Goal: Information Seeking & Learning: Learn about a topic

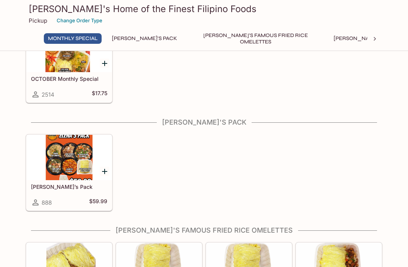
scroll to position [54, 0]
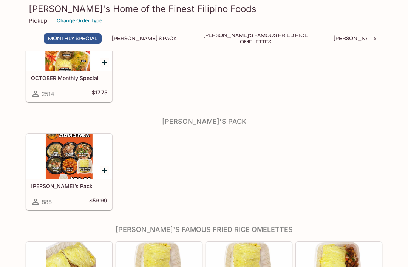
click at [46, 182] on div "Elena’s Pack 888 $59.99" at bounding box center [68, 194] width 85 height 30
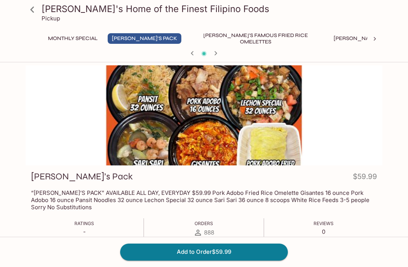
click at [156, 130] on div at bounding box center [204, 115] width 357 height 100
click at [58, 41] on button "Monthly Special" at bounding box center [73, 38] width 58 height 11
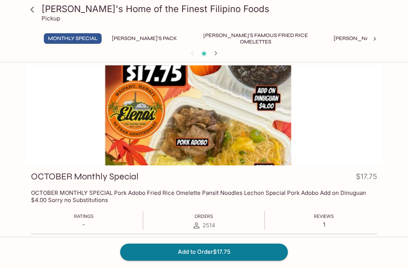
click at [133, 40] on button "[PERSON_NAME]'s Pack" at bounding box center [145, 38] width 74 height 11
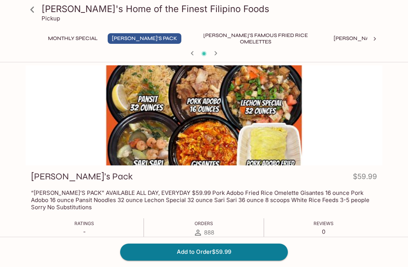
click at [87, 43] on button "Monthly Special" at bounding box center [73, 38] width 58 height 11
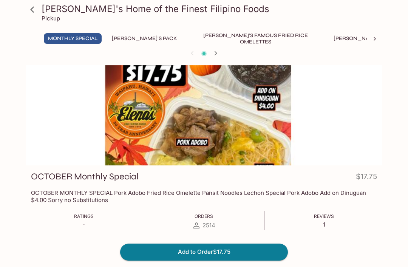
click at [34, 17] on link at bounding box center [32, 9] width 19 height 19
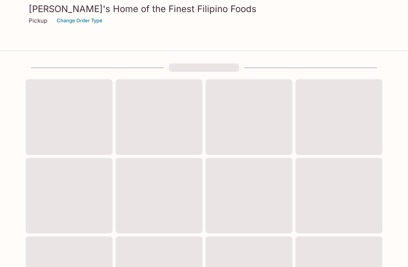
click at [35, 11] on h3 "[PERSON_NAME]'s Home of the Finest Filipino Foods" at bounding box center [204, 9] width 351 height 12
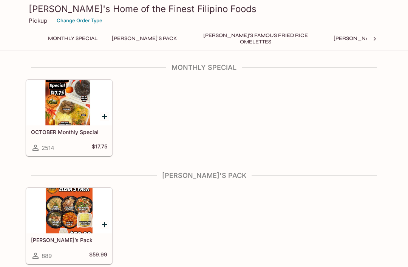
click at [249, 40] on button "[PERSON_NAME]'s Famous Fried Rice Omelettes" at bounding box center [255, 38] width 136 height 11
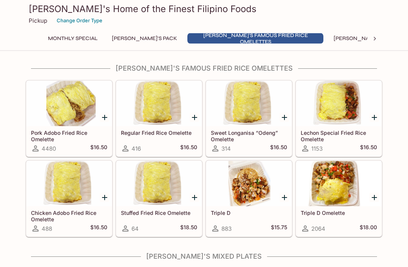
scroll to position [215, 0]
